Goal: Check status: Check status

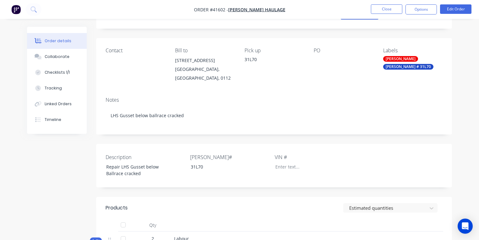
scroll to position [57, 0]
click at [15, 10] on img "button" at bounding box center [15, 9] width 9 height 9
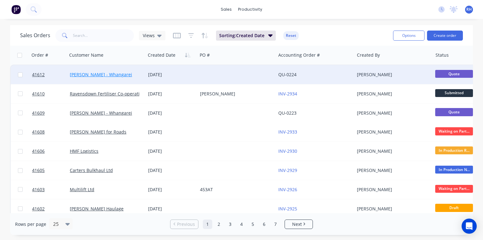
click at [91, 74] on link "[PERSON_NAME] - Whangarei" at bounding box center [101, 74] width 62 height 6
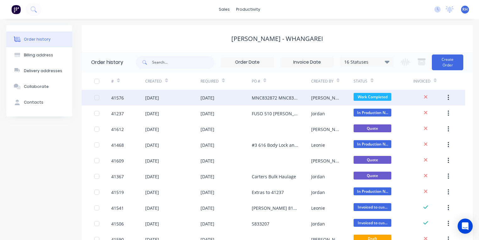
click at [159, 96] on div "[DATE]" at bounding box center [152, 97] width 14 height 7
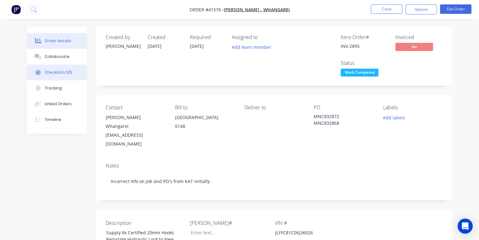
click at [58, 70] on div "Checklists 5/5" at bounding box center [59, 73] width 28 height 6
type textarea "x"
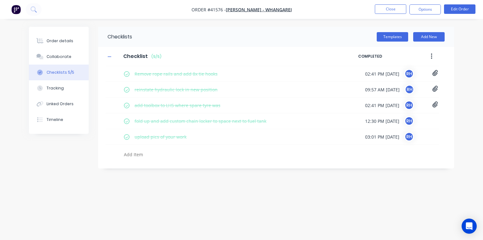
click at [17, 10] on img "button" at bounding box center [15, 9] width 9 height 9
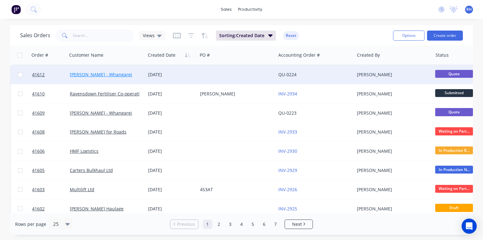
click at [112, 72] on link "[PERSON_NAME] - Whangarei" at bounding box center [101, 74] width 62 height 6
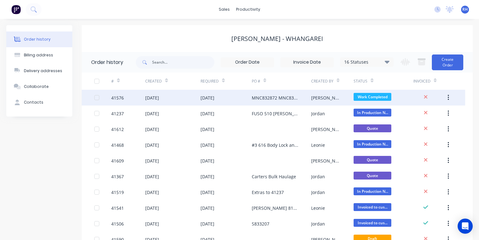
click at [159, 98] on div "[DATE]" at bounding box center [152, 97] width 14 height 7
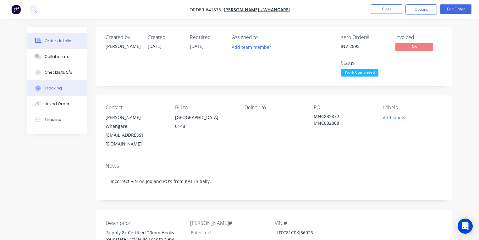
click at [60, 91] on div "Tracking" at bounding box center [53, 88] width 17 height 6
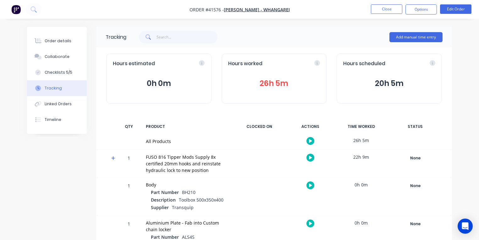
click at [19, 8] on img "button" at bounding box center [15, 9] width 9 height 9
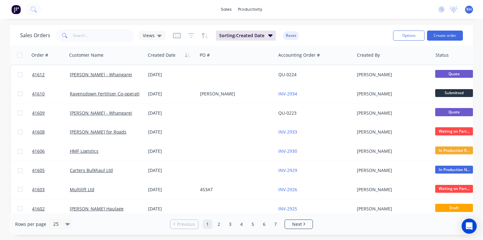
click at [15, 11] on img at bounding box center [15, 9] width 9 height 9
